Goal: Information Seeking & Learning: Learn about a topic

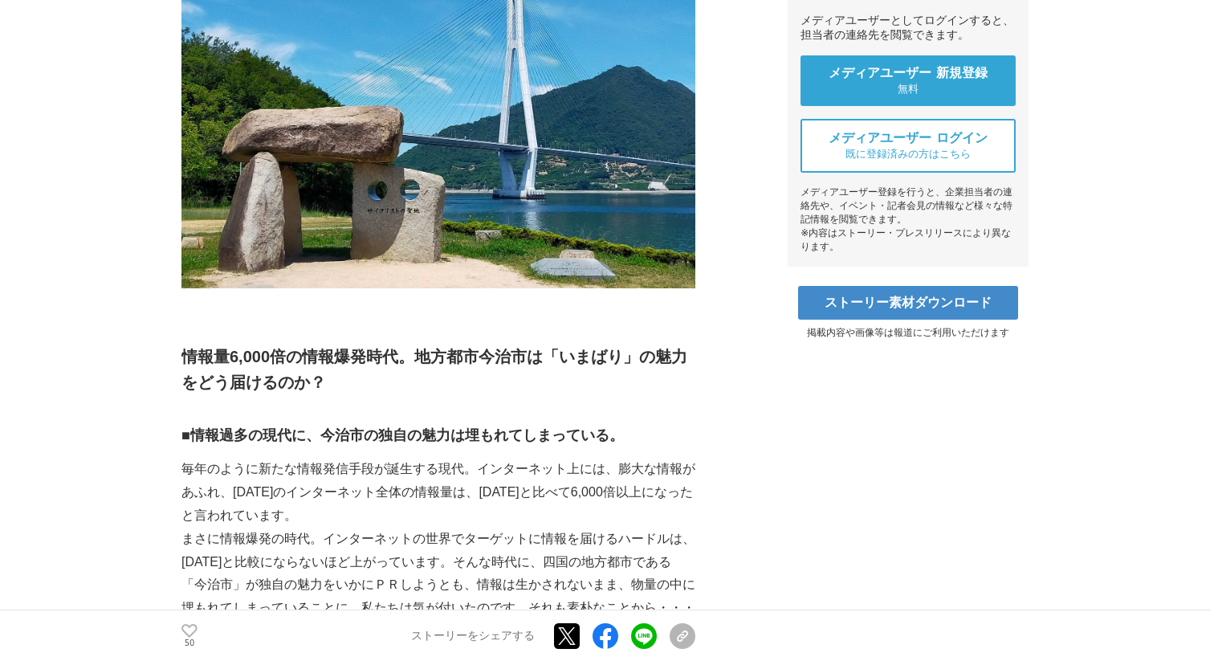
scroll to position [616, 0]
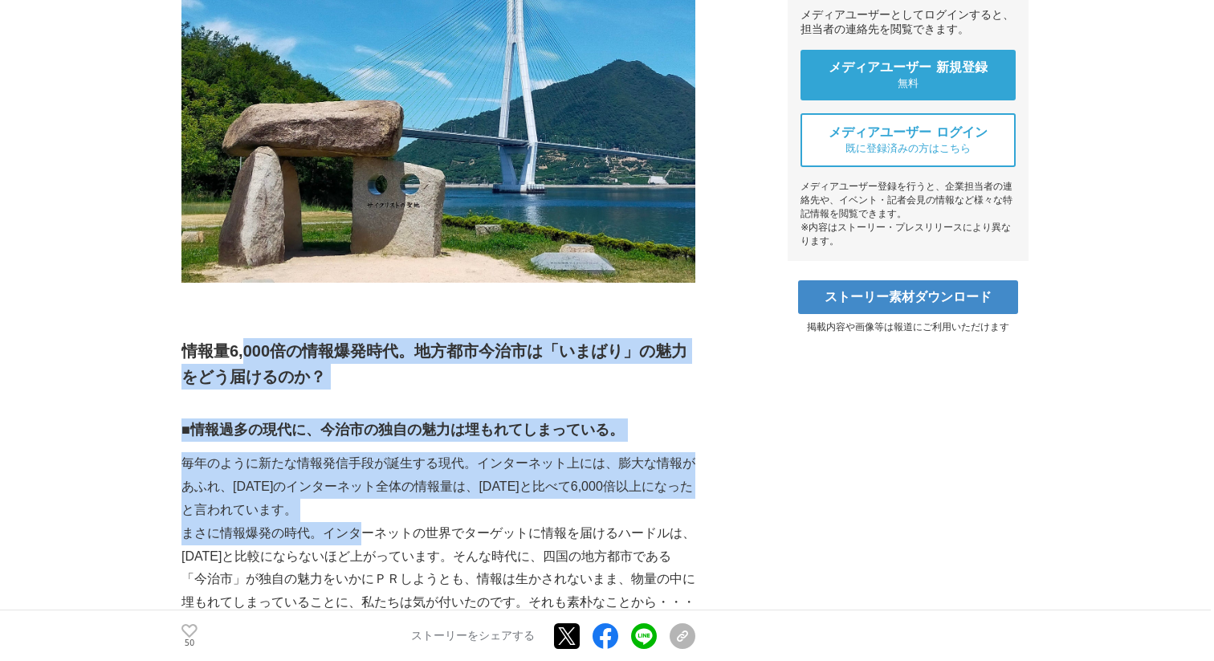
drag, startPoint x: 241, startPoint y: 339, endPoint x: 357, endPoint y: 534, distance: 226.9
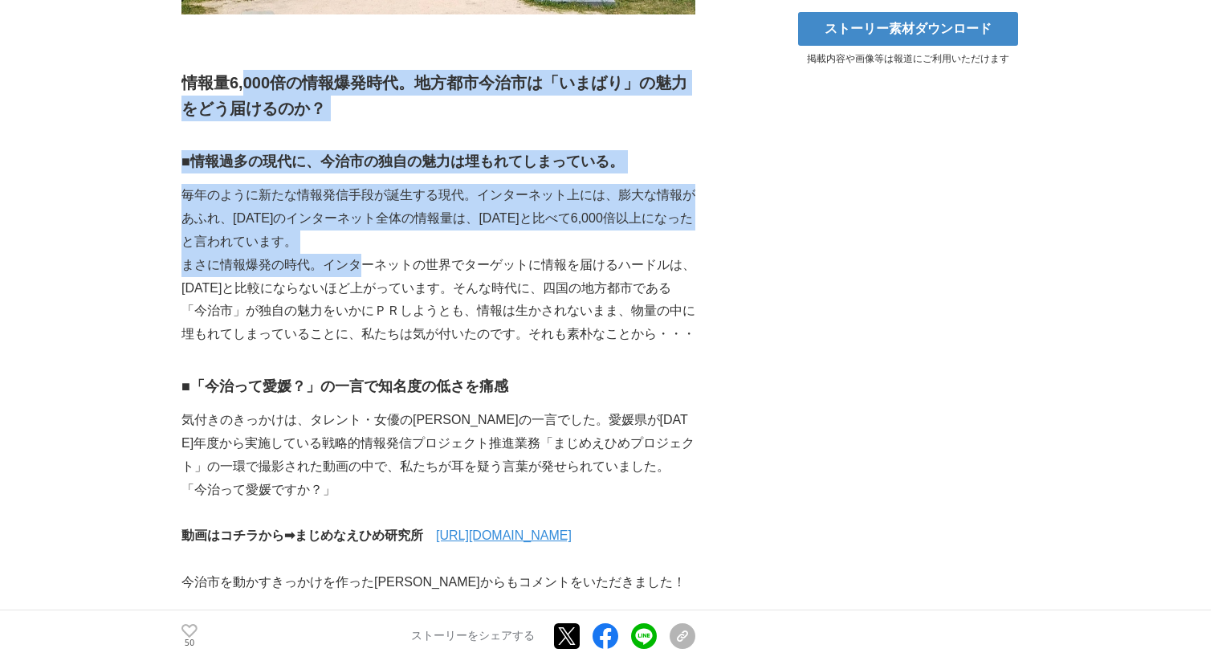
scroll to position [942, 0]
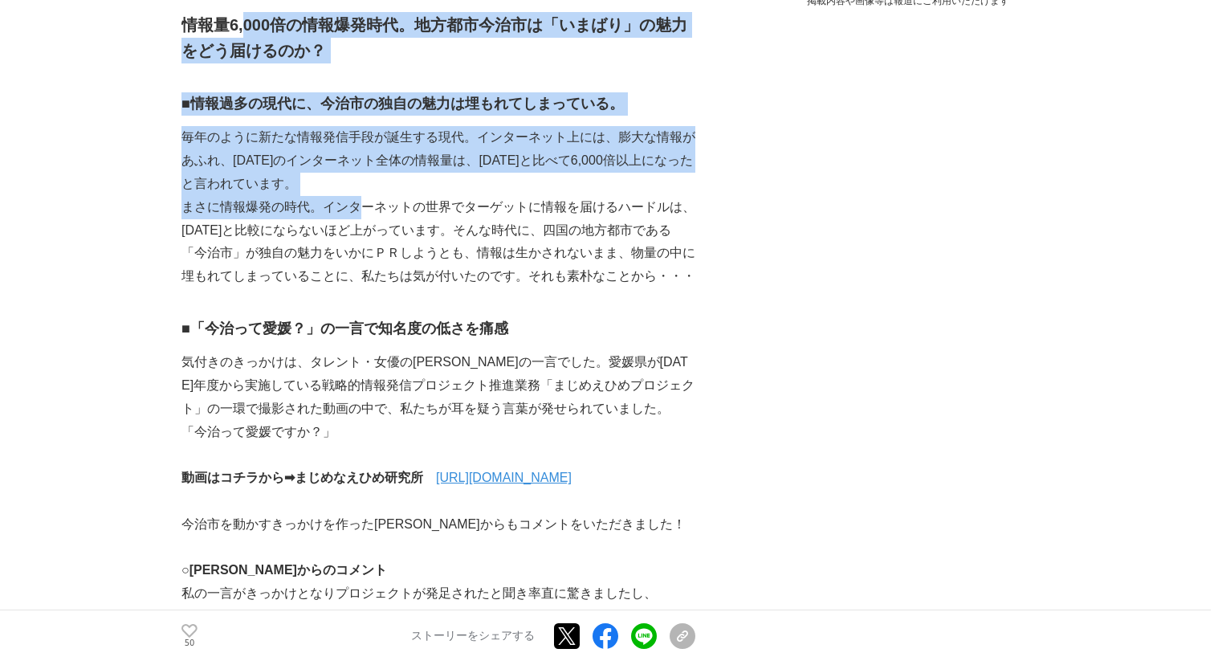
drag, startPoint x: 410, startPoint y: 493, endPoint x: 362, endPoint y: 125, distance: 370.9
click at [362, 126] on p "毎年のように新たな情報発信手段が誕生する現代。インターネット上には、膨大な情報があふれ、[DATE]のインターネット全体の情報量は、[DATE]と比べて6,0…" at bounding box center [439, 160] width 514 height 69
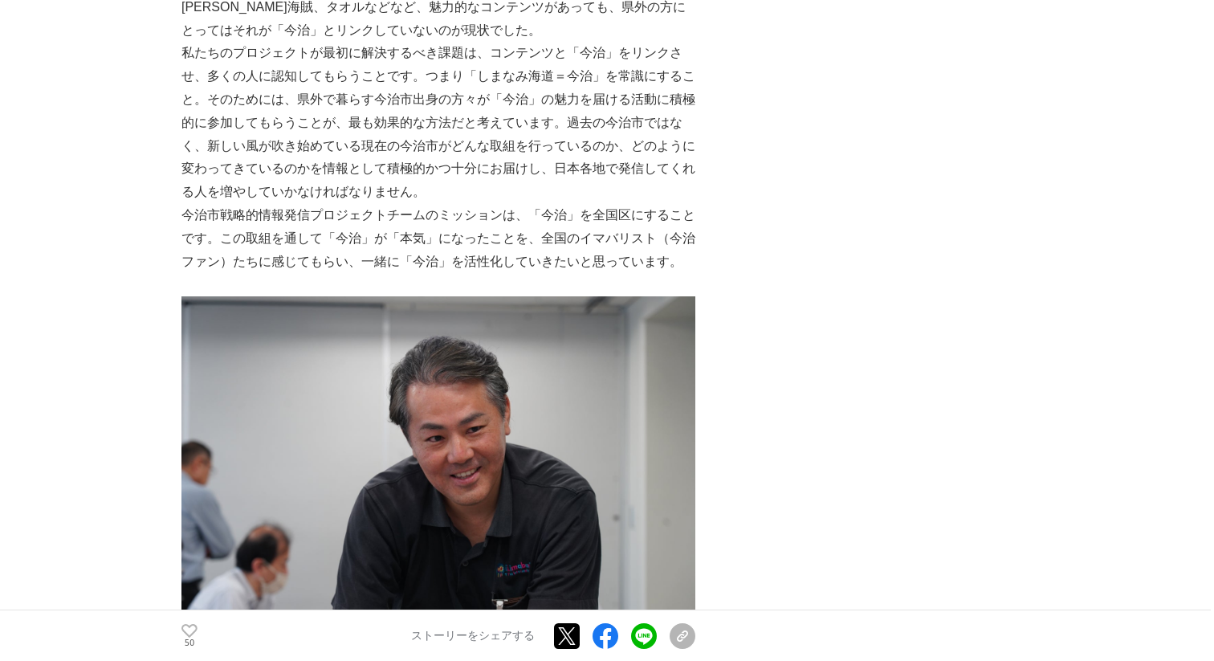
scroll to position [7122, 0]
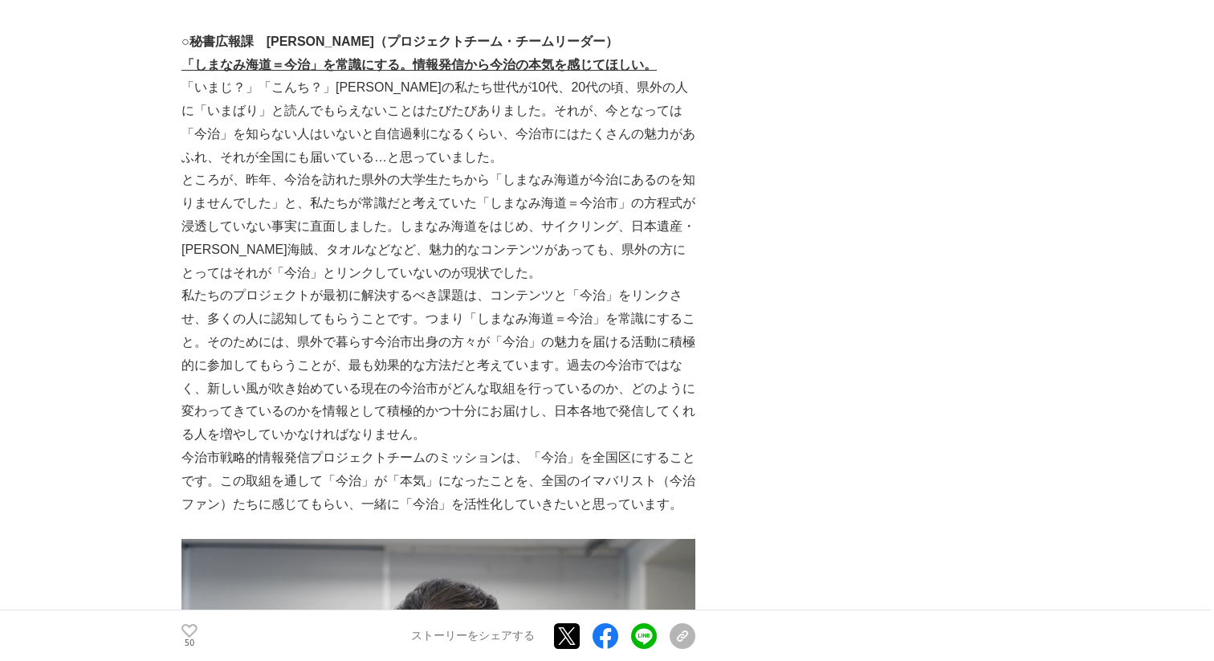
click at [251, 434] on p "私たちのプロジェクトが最初に解決するべき課題は、コンテンツと「今治」をリンクさせ、多くの人に認知してもらうことです。つまり「しまなみ海道＝今治」を常識にするこ…" at bounding box center [439, 365] width 514 height 162
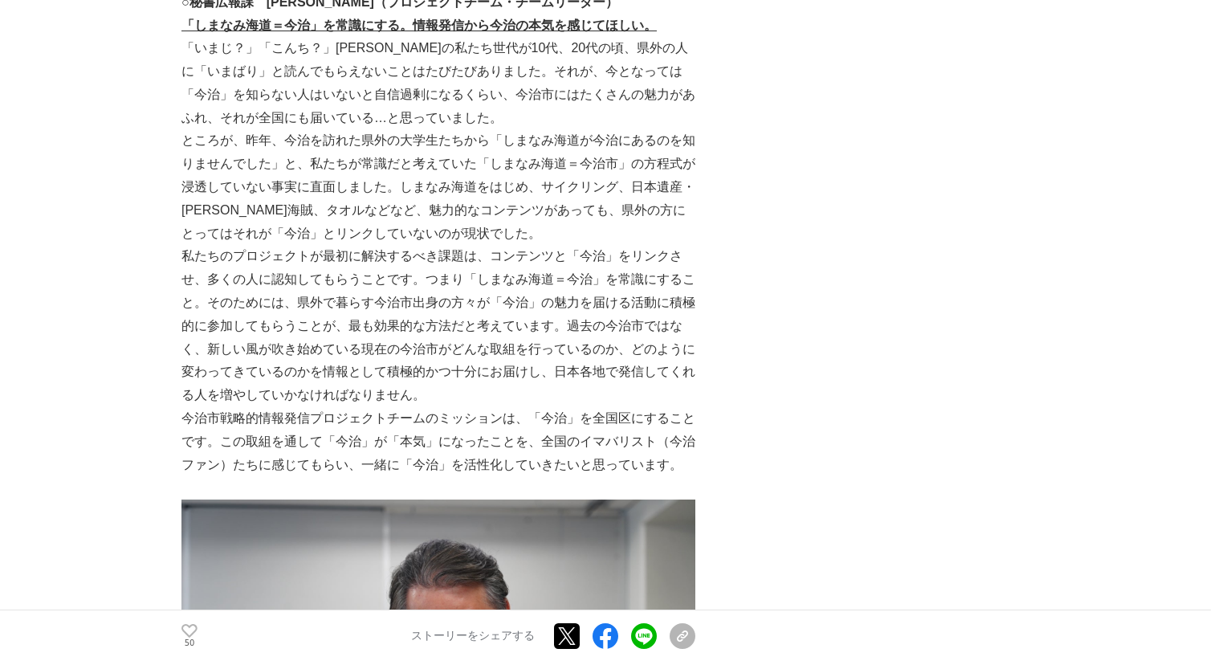
scroll to position [7171, 0]
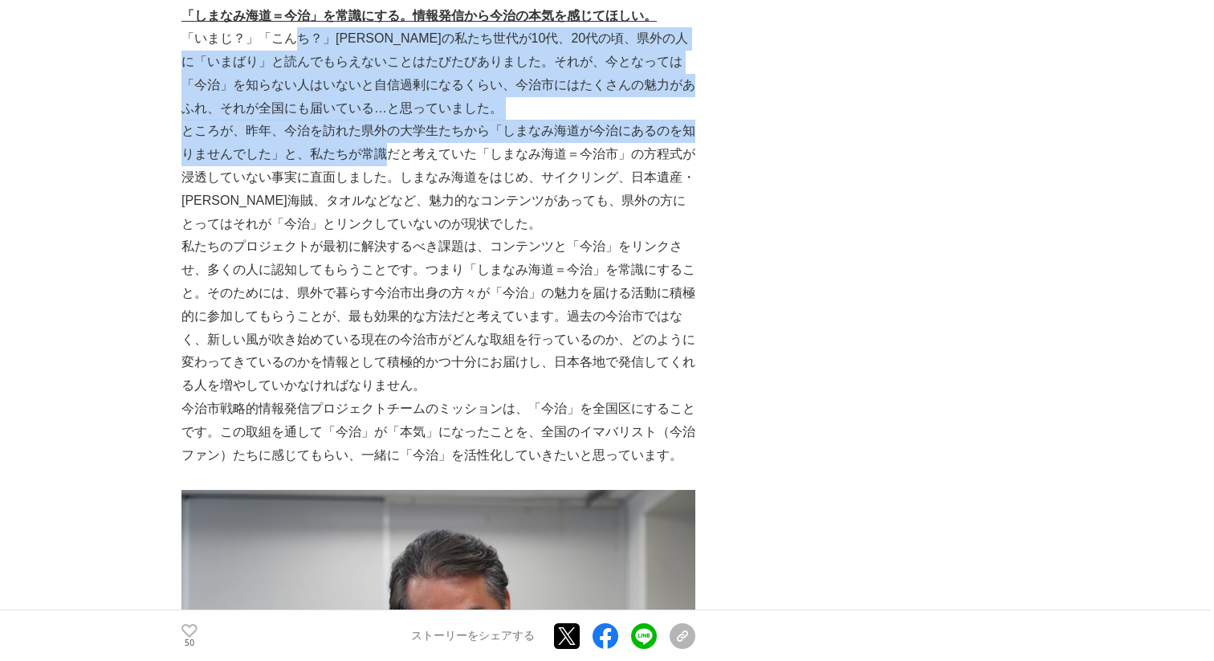
drag, startPoint x: 296, startPoint y: 38, endPoint x: 391, endPoint y: 152, distance: 148.8
click at [391, 152] on p "ところが、昨年、今治を訪れた県外の大学生たちから「しまなみ海道が今治にあるのを知りませんでした」と、私たちが常識だと考えていた「しまなみ海道＝今治市」の方程式…" at bounding box center [439, 178] width 514 height 116
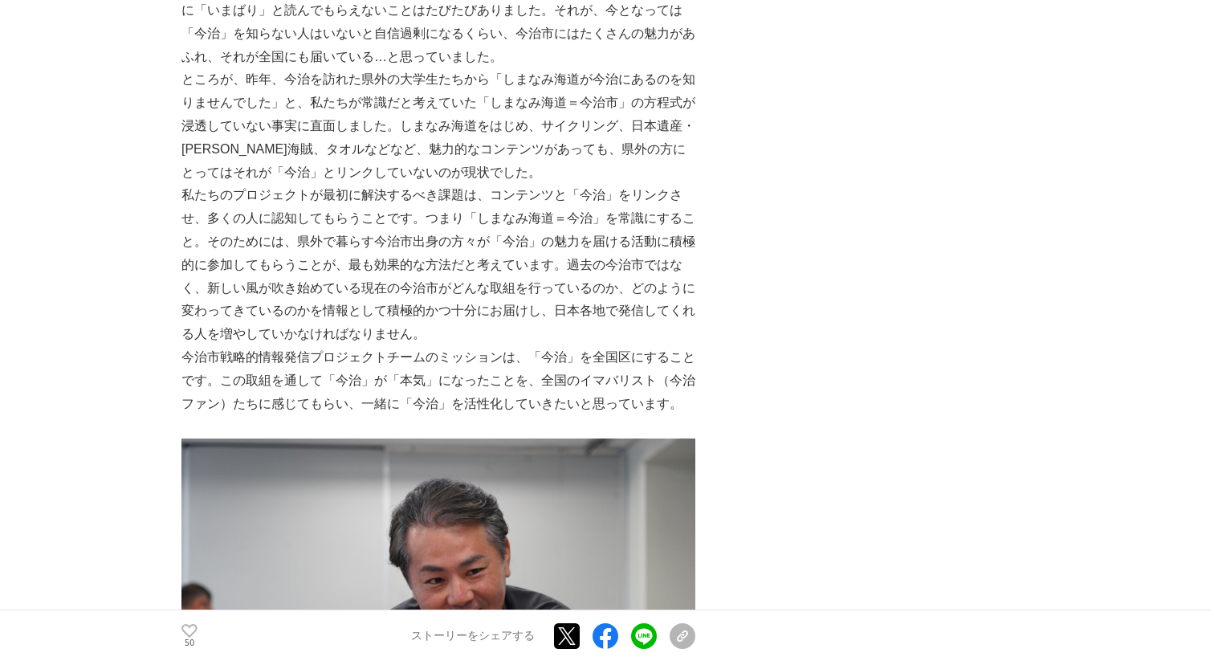
scroll to position [7224, 0]
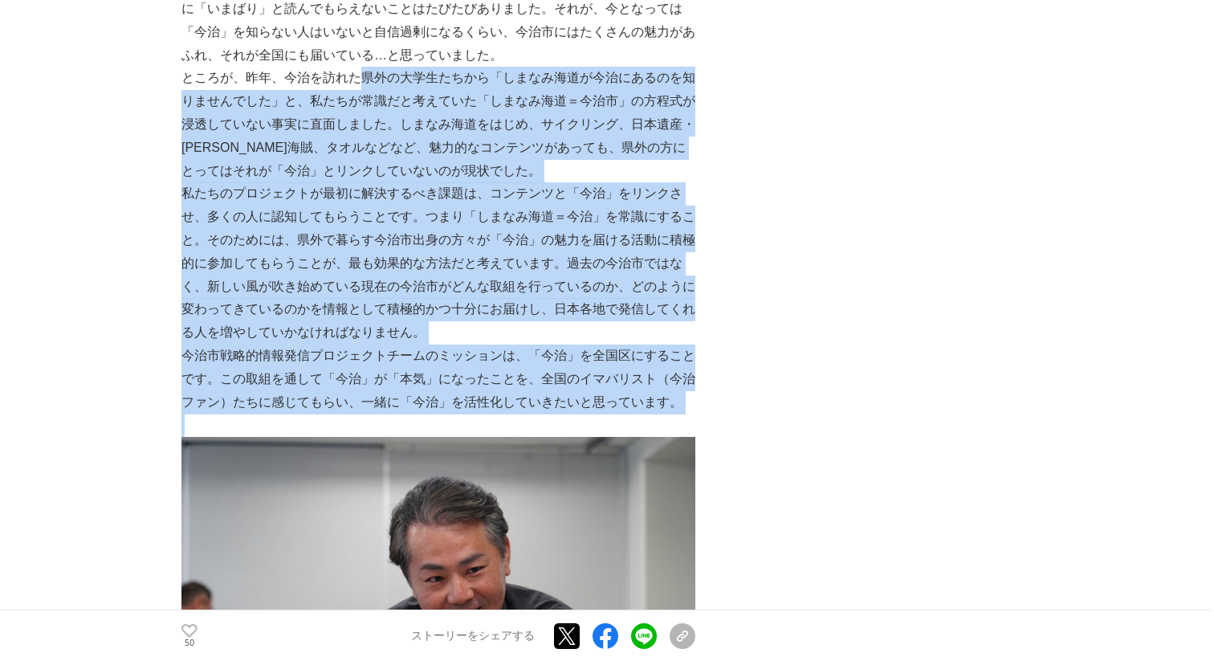
drag, startPoint x: 357, startPoint y: 74, endPoint x: 218, endPoint y: 427, distance: 379.5
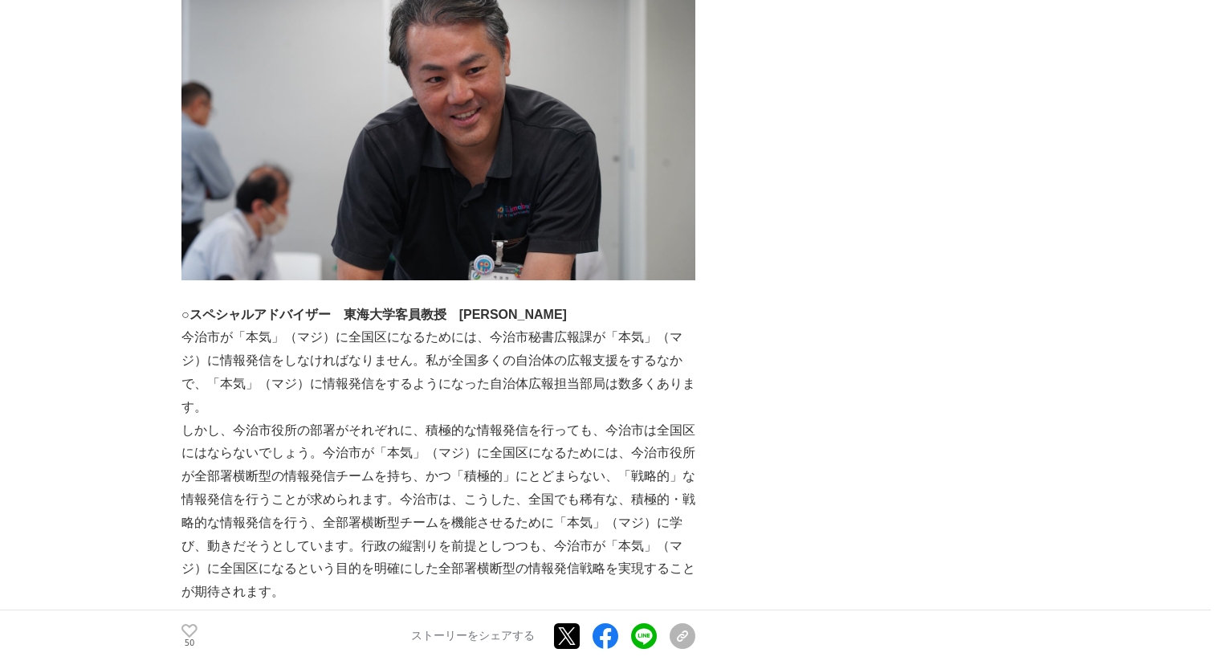
scroll to position [7680, 0]
